Goal: Information Seeking & Learning: Learn about a topic

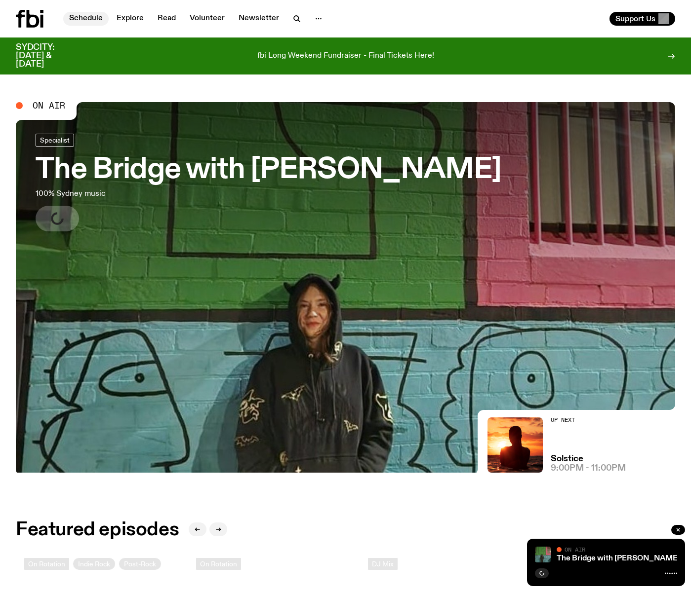
click at [86, 21] on link "Schedule" at bounding box center [85, 19] width 45 height 14
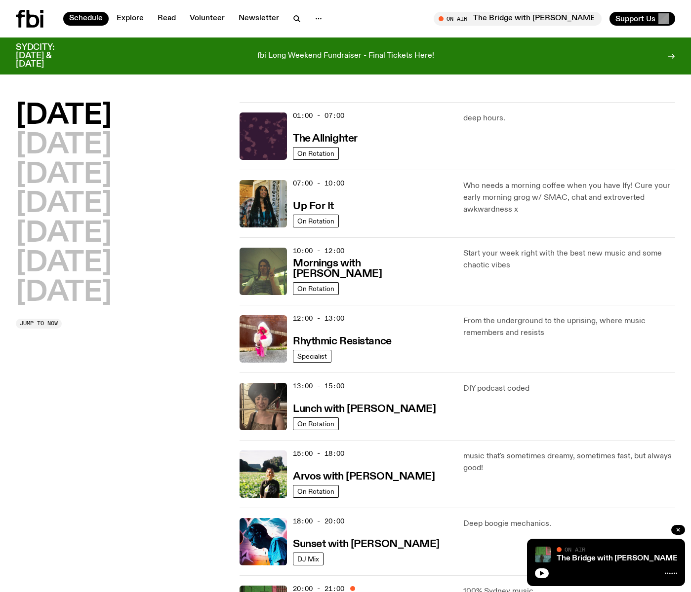
click at [112, 294] on h2 "[DATE]" at bounding box center [64, 293] width 96 height 28
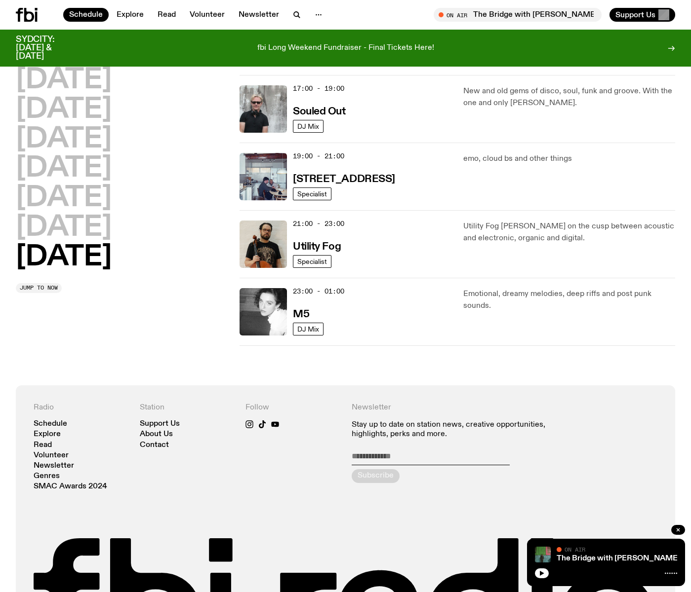
scroll to position [629, 0]
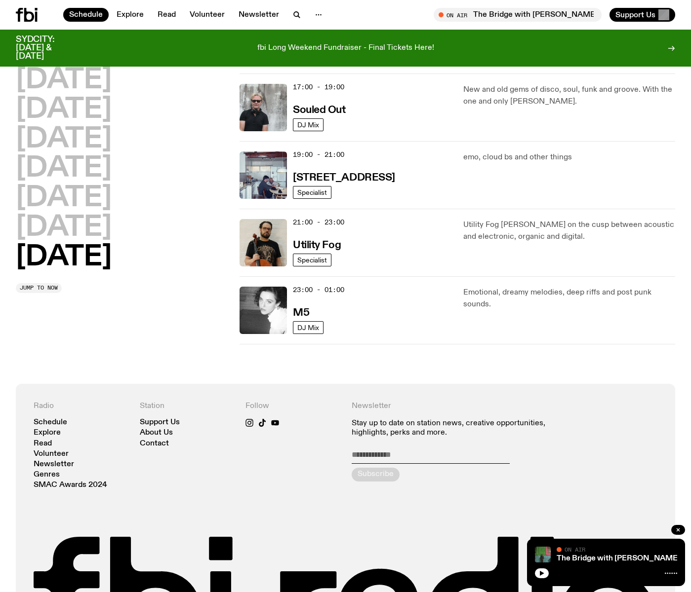
click at [370, 253] on div "21:00 - 23:00 Utility Fog" at bounding box center [372, 242] width 158 height 47
click at [474, 238] on p "Utility Fog [PERSON_NAME] on the cusp between acoustic and electronic, organic …" at bounding box center [569, 231] width 212 height 24
click at [316, 244] on h3 "Utility Fog" at bounding box center [317, 245] width 48 height 10
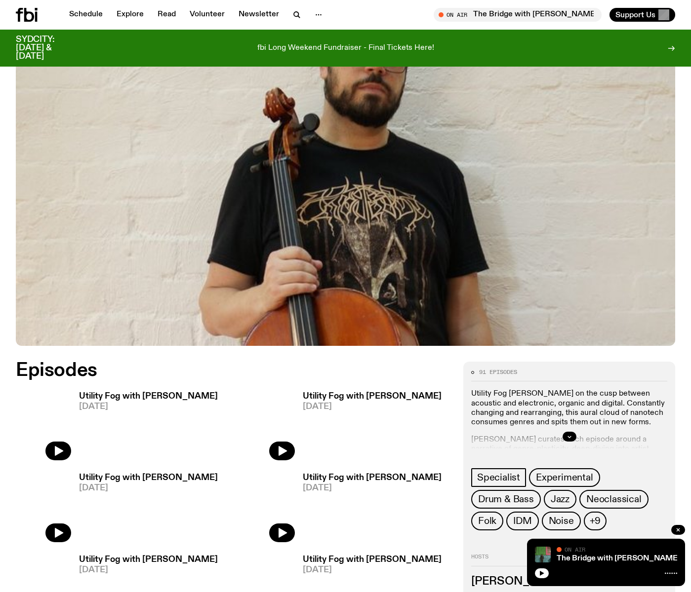
scroll to position [174, 0]
click at [55, 450] on icon "button" at bounding box center [59, 451] width 8 height 10
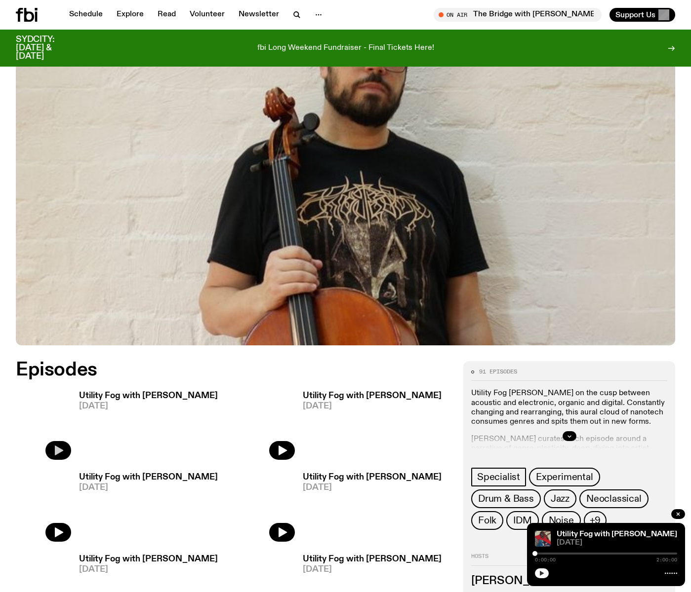
click at [543, 575] on icon "button" at bounding box center [542, 574] width 6 height 6
